Goal: Task Accomplishment & Management: Use online tool/utility

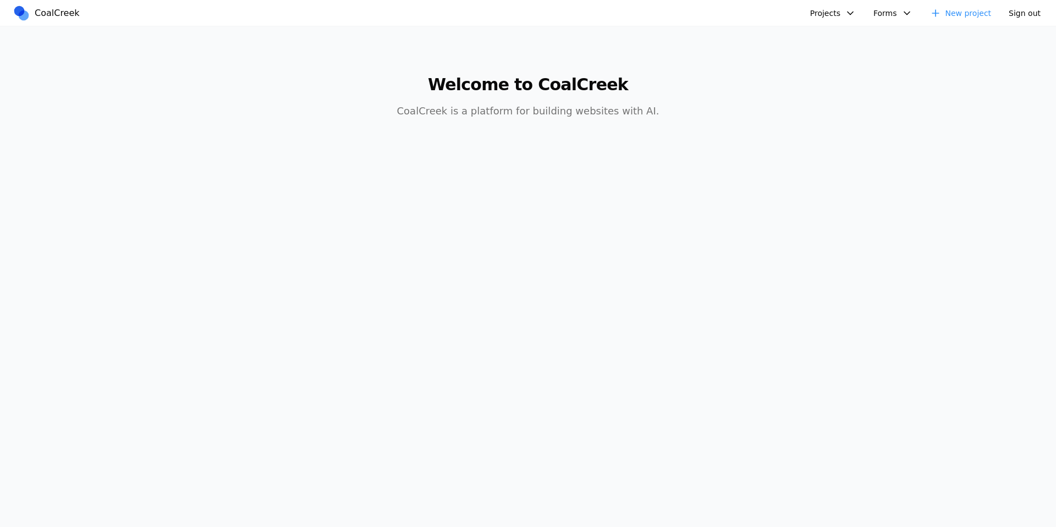
click at [829, 12] on button "Projects" at bounding box center [833, 13] width 59 height 17
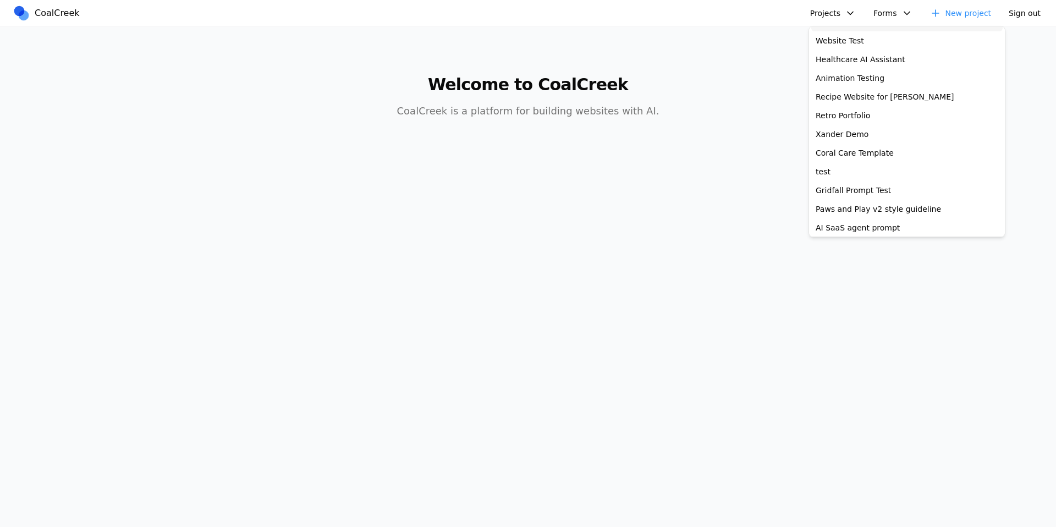
scroll to position [234, 0]
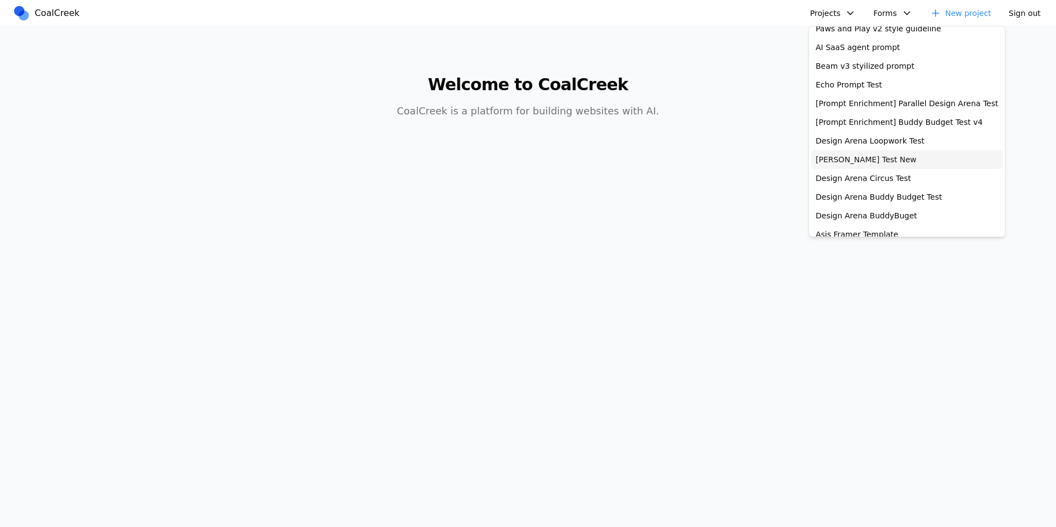
click at [878, 155] on link "Allen Test New" at bounding box center [907, 159] width 191 height 19
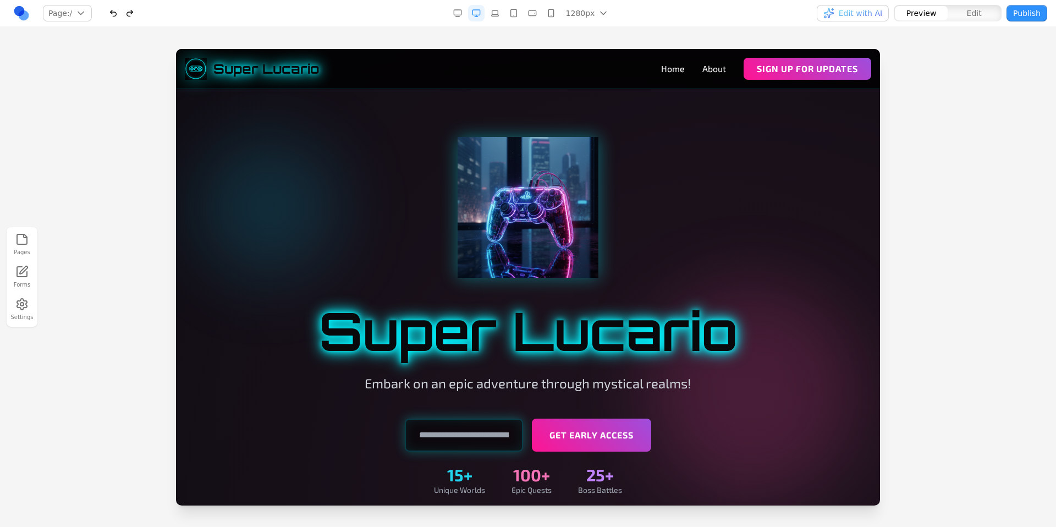
click at [863, 10] on span "Edit with AI" at bounding box center [860, 13] width 43 height 11
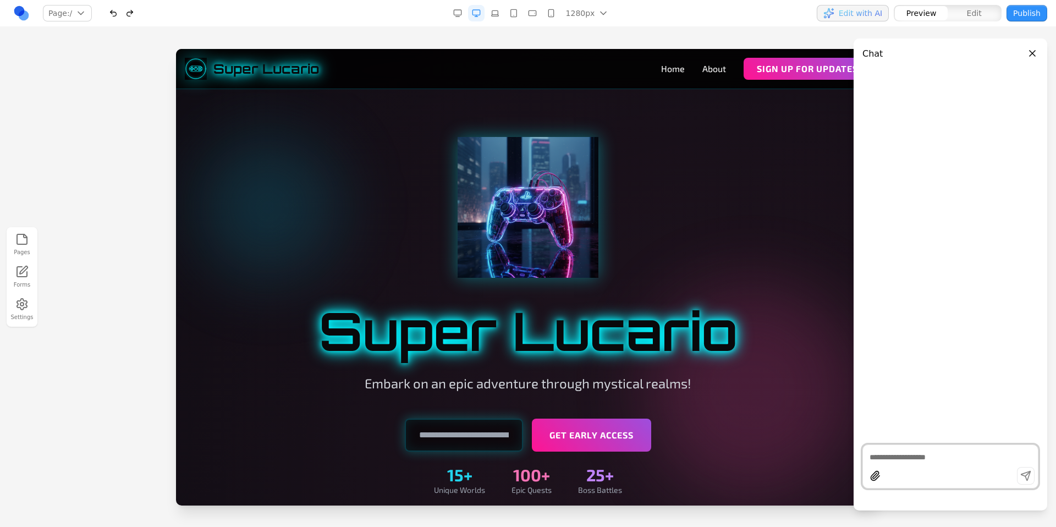
click at [911, 459] on textarea at bounding box center [951, 457] width 162 height 11
type textarea "**********"
click at [750, 19] on div "Edit with AI Preview Edit Publish" at bounding box center [878, 13] width 339 height 18
click at [610, 36] on div "Pages Forms Settings" at bounding box center [528, 277] width 1056 height 500
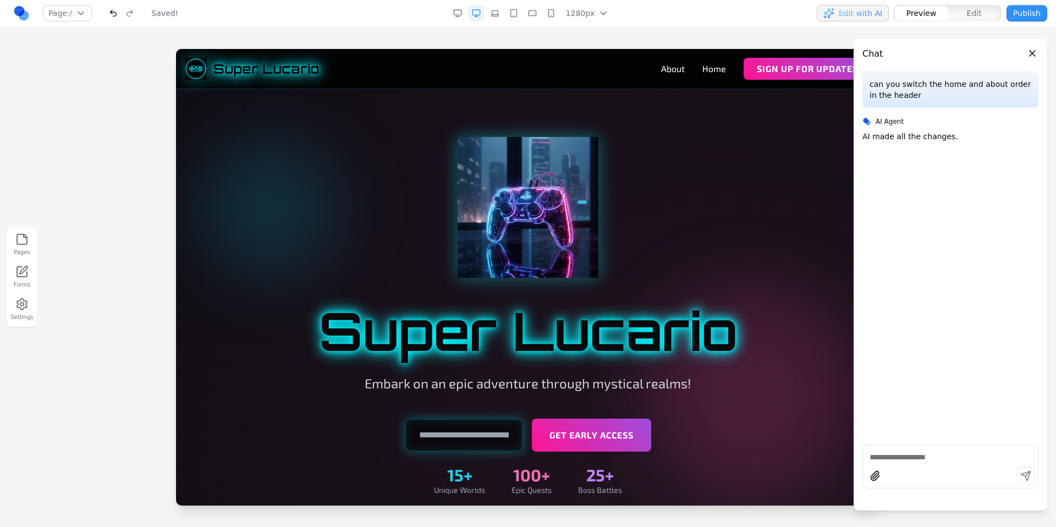
click at [752, 32] on div "Pages Forms Settings" at bounding box center [528, 277] width 1056 height 500
click at [669, 23] on nav "Page: / / /about Manage pages 1280px 1536px 1280px 1024px 768px 480px 375px Edi…" at bounding box center [528, 13] width 1056 height 27
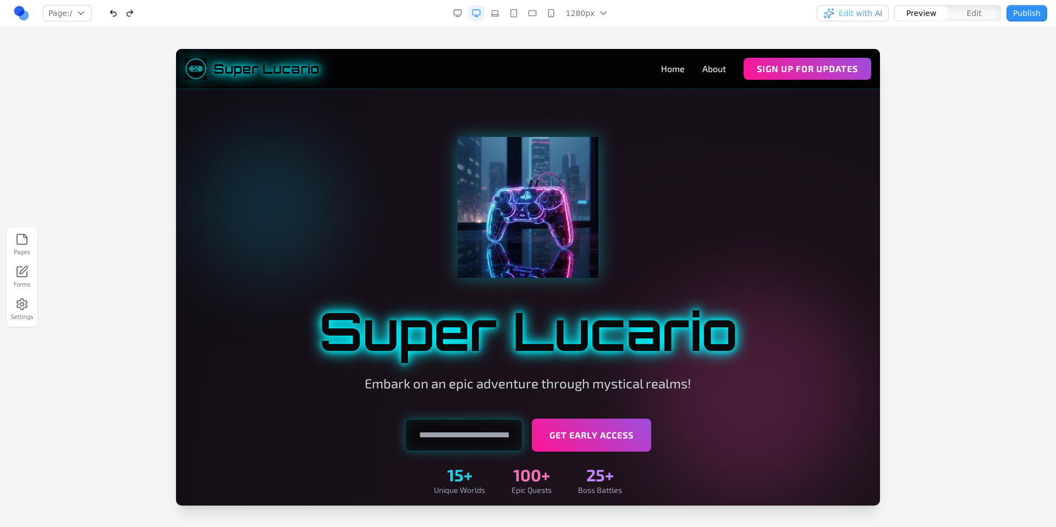
click at [776, 25] on nav "Page: / / /about Manage pages 1280px 1536px 1280px 1024px 768px 480px 375px Edi…" at bounding box center [528, 13] width 1056 height 27
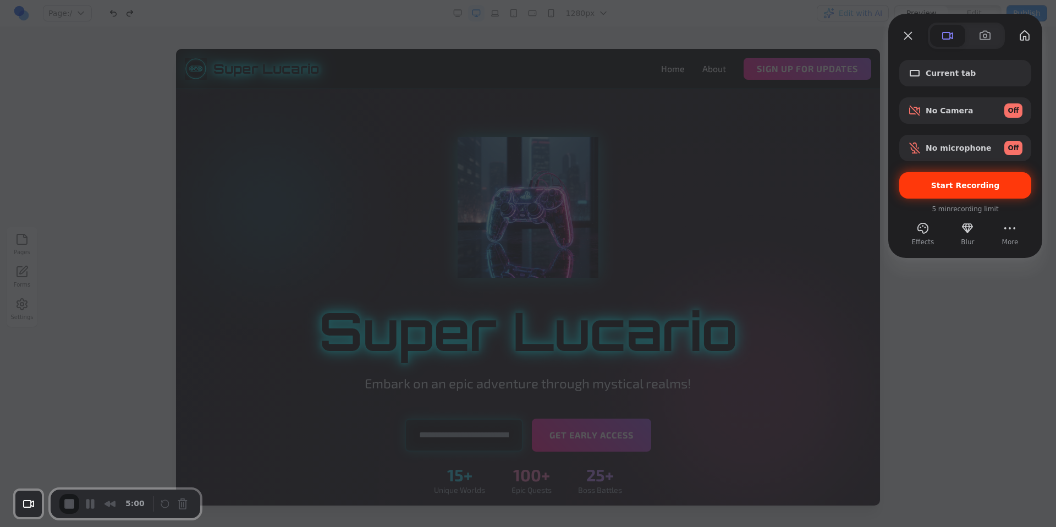
click at [964, 194] on div "Start Recording" at bounding box center [966, 185] width 132 height 26
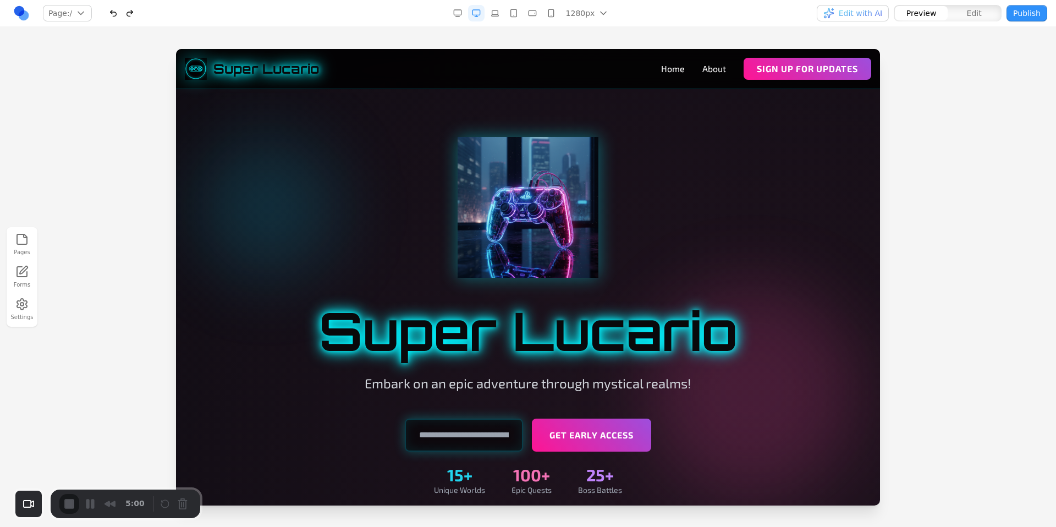
click at [852, 13] on span "Edit with AI" at bounding box center [860, 13] width 43 height 11
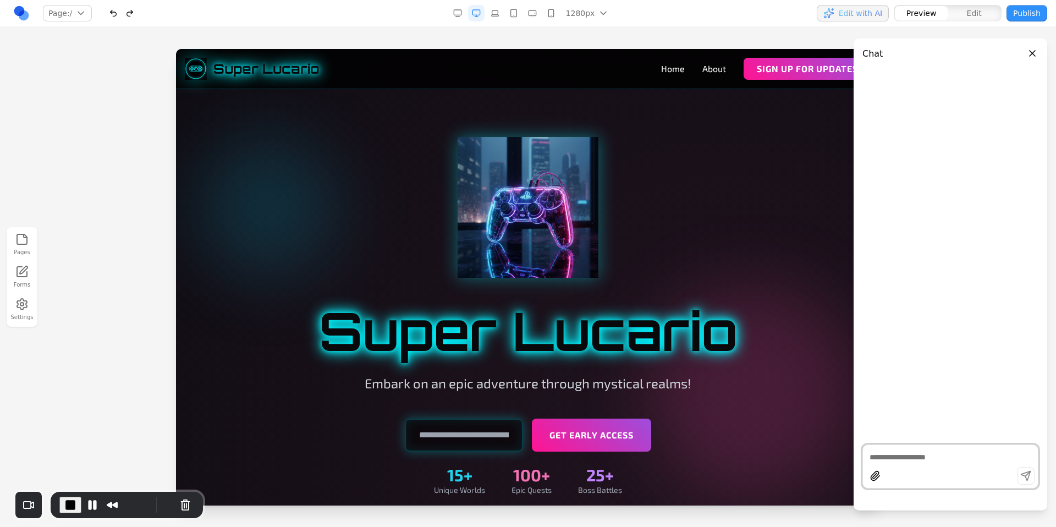
click at [918, 462] on div at bounding box center [951, 467] width 176 height 44
type textarea "**********"
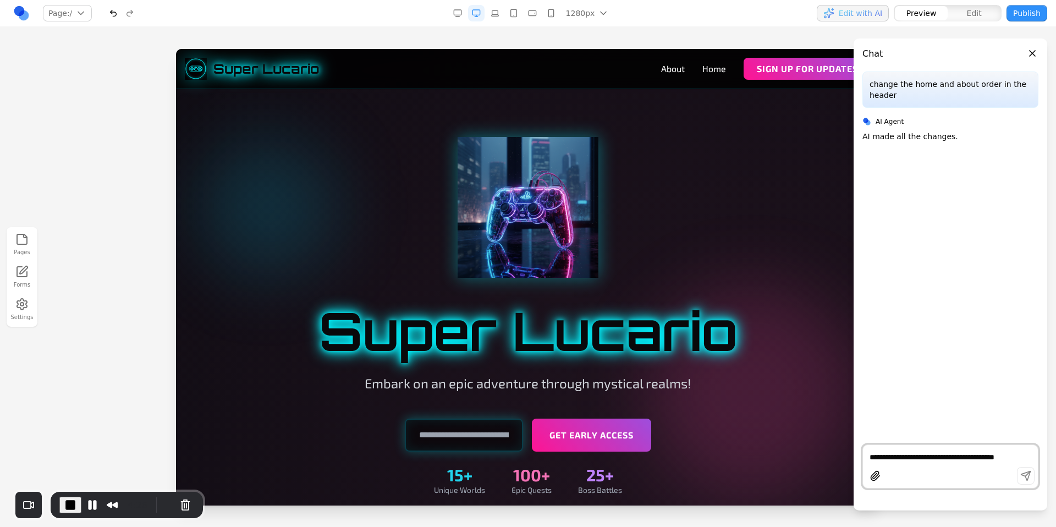
click at [732, 28] on div "Pages Forms Settings" at bounding box center [528, 277] width 1056 height 500
click at [74, 499] on span "End Recording" at bounding box center [70, 504] width 13 height 13
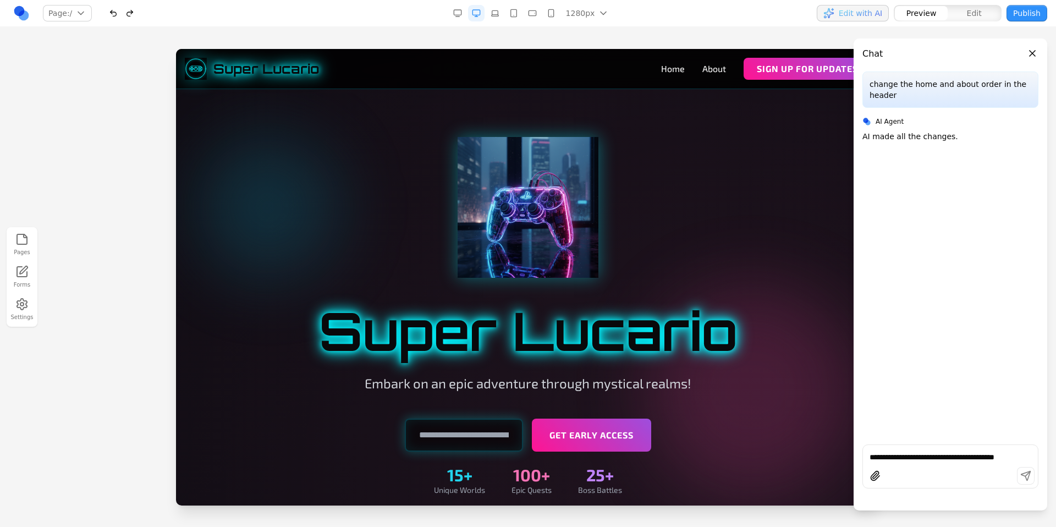
click at [713, 27] on div "Pages Forms Settings" at bounding box center [528, 277] width 1056 height 500
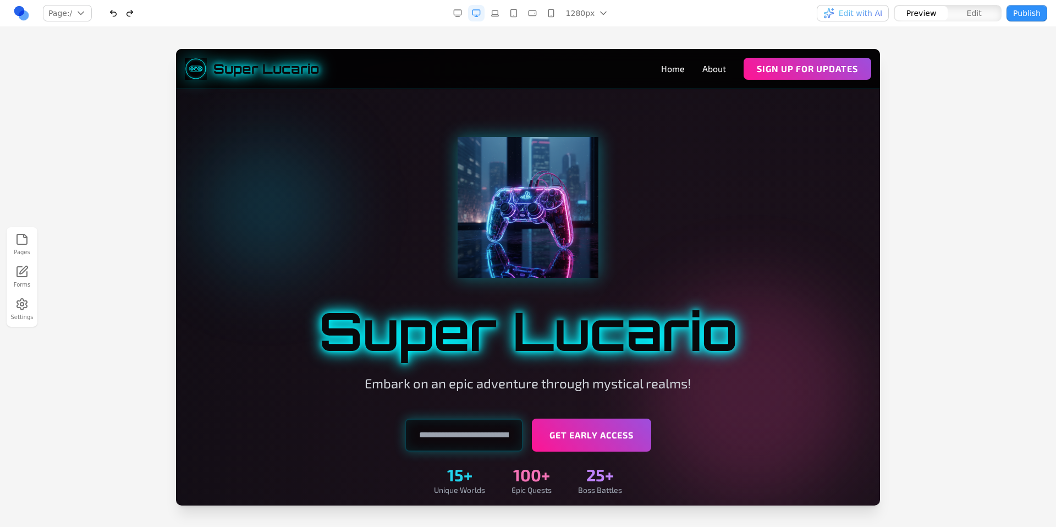
click at [724, 26] on nav "Page: / / /about Manage pages 1280px 1536px 1280px 1024px 768px 480px 375px Edi…" at bounding box center [528, 13] width 1056 height 27
click at [856, 15] on span "Edit with AI" at bounding box center [860, 13] width 43 height 11
click at [788, 44] on div "Pages Forms Settings" at bounding box center [528, 277] width 1056 height 500
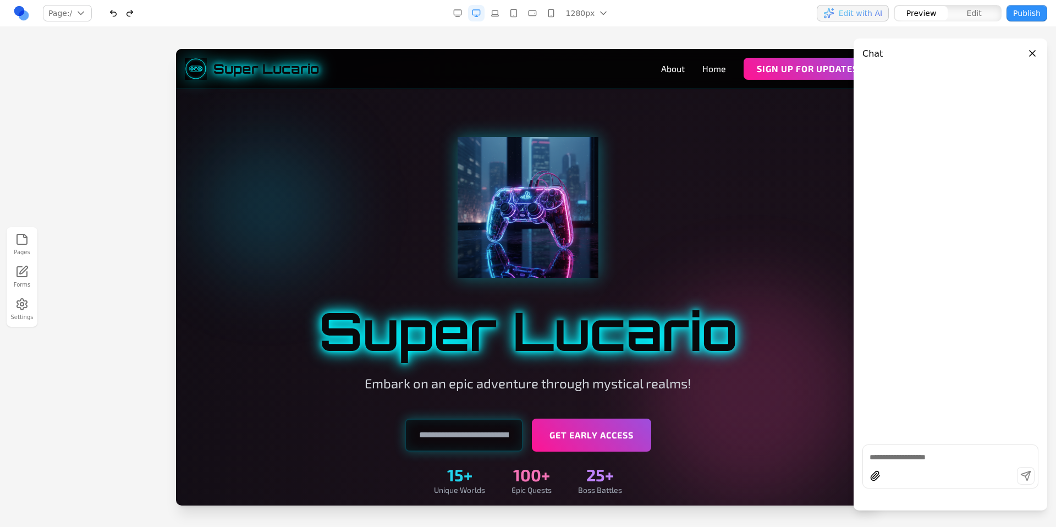
click at [777, 31] on div "Pages Forms Settings" at bounding box center [528, 277] width 1056 height 500
click at [330, 39] on div "Pages Forms Settings" at bounding box center [528, 277] width 1056 height 500
click at [470, 30] on div "Pages Forms Settings" at bounding box center [528, 277] width 1056 height 500
click at [564, 36] on div "Pages Forms Settings" at bounding box center [528, 277] width 1056 height 500
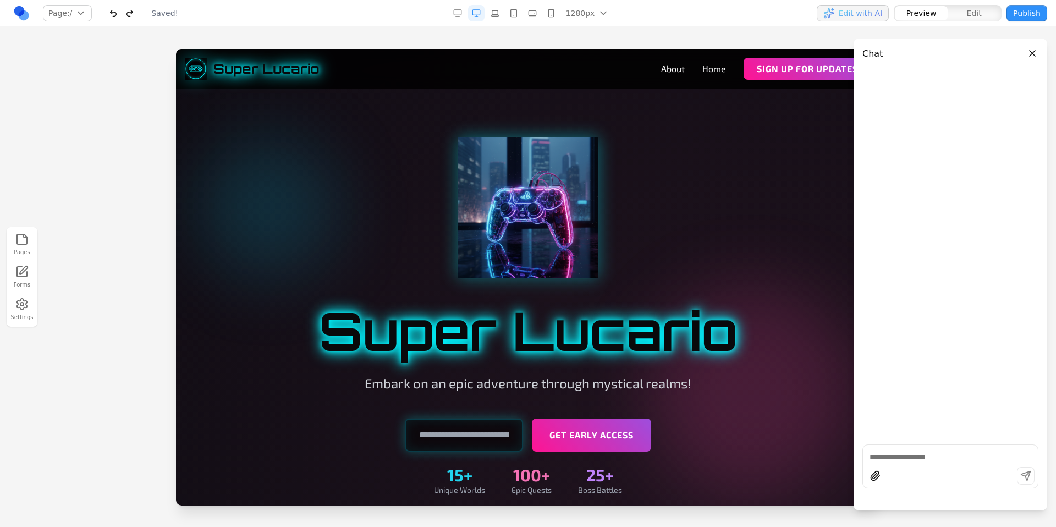
click at [679, 200] on div at bounding box center [528, 207] width 634 height 141
click at [638, 32] on div "Pages Forms Settings" at bounding box center [528, 277] width 1056 height 500
click at [1028, 48] on button "Close panel" at bounding box center [1033, 53] width 12 height 12
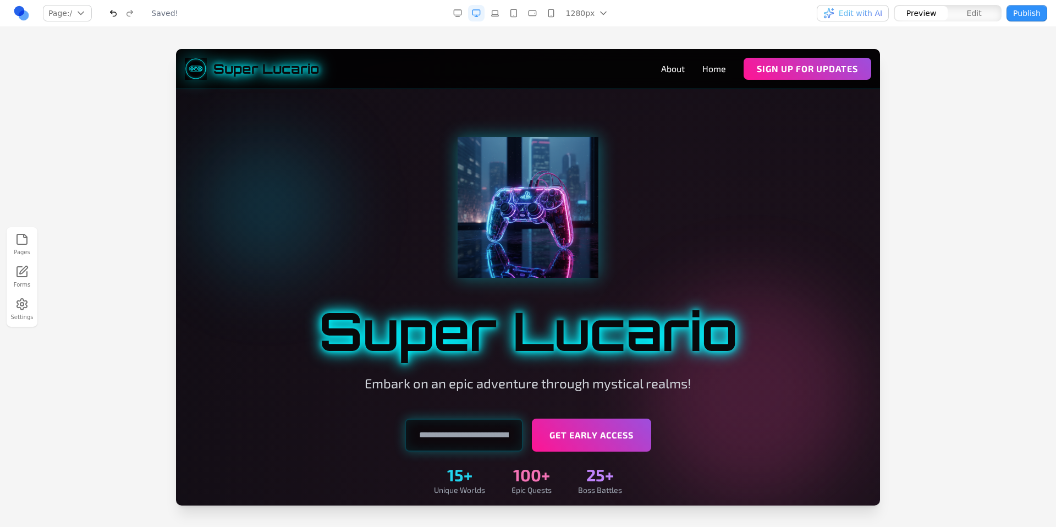
click at [932, 47] on div "Pages Forms Settings" at bounding box center [528, 277] width 1056 height 500
